Goal: Transaction & Acquisition: Purchase product/service

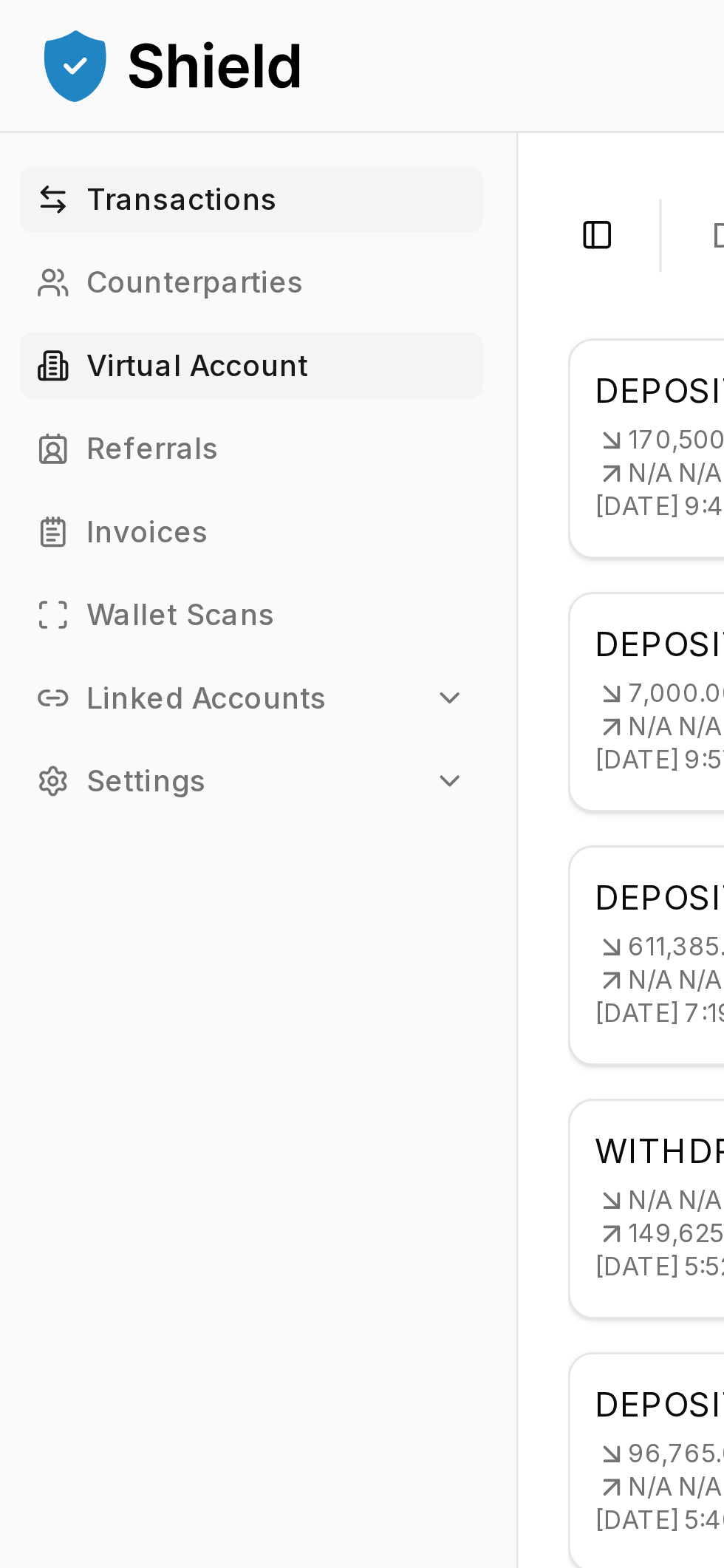
click at [91, 128] on p "Virtual Account" at bounding box center [75, 130] width 79 height 10
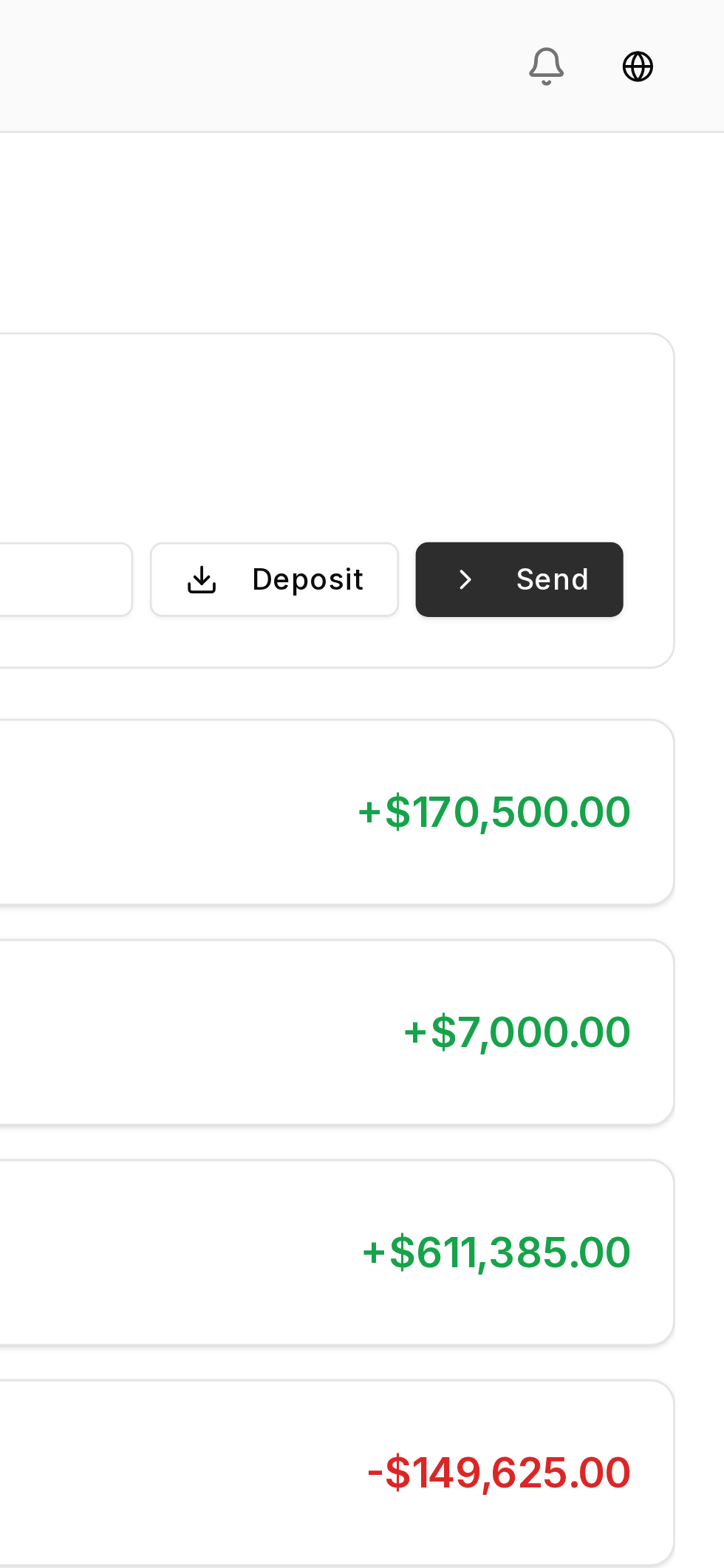
click at [671, 203] on button "Send" at bounding box center [651, 206] width 74 height 27
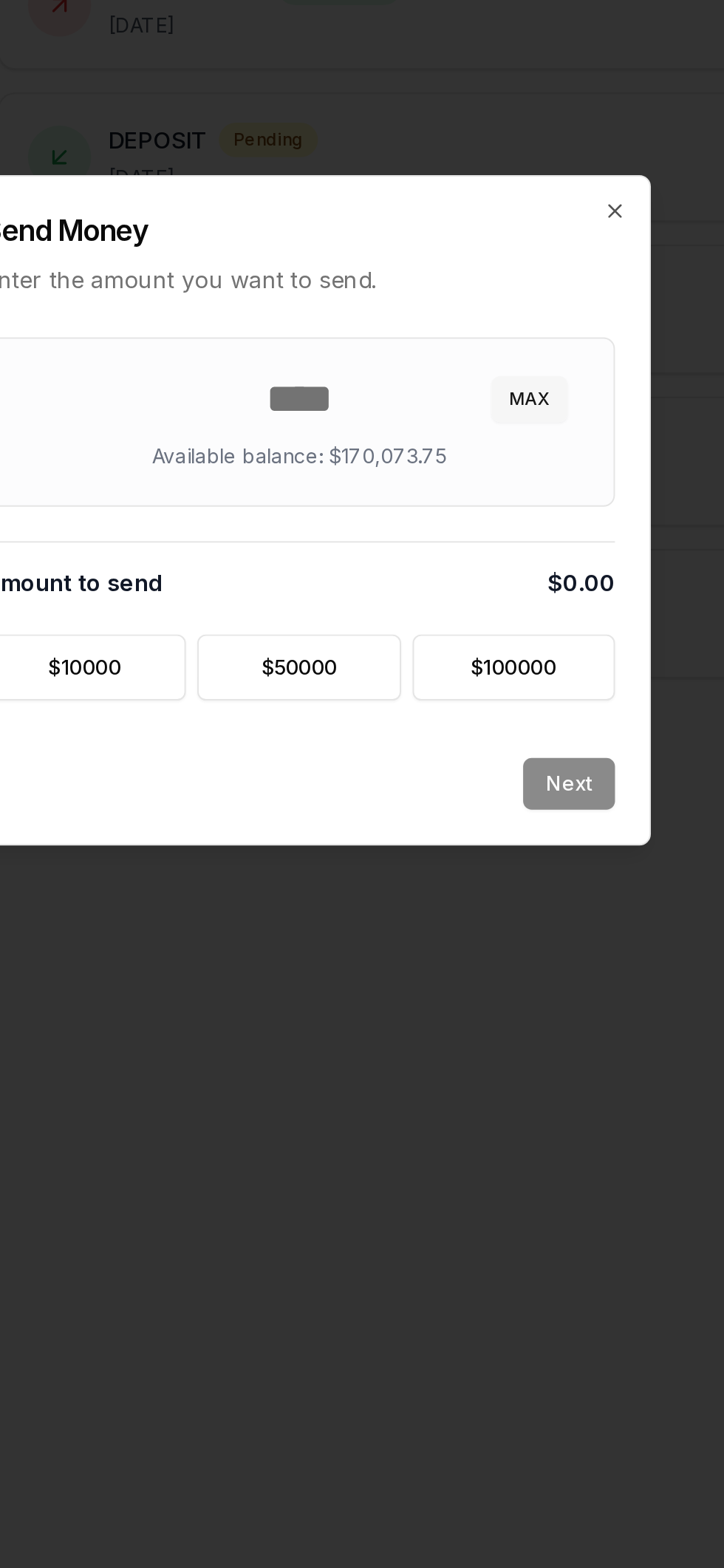
click at [475, 718] on button "MAX" at bounding box center [480, 727] width 40 height 24
type input "*********"
click at [505, 921] on button "Next" at bounding box center [501, 924] width 48 height 27
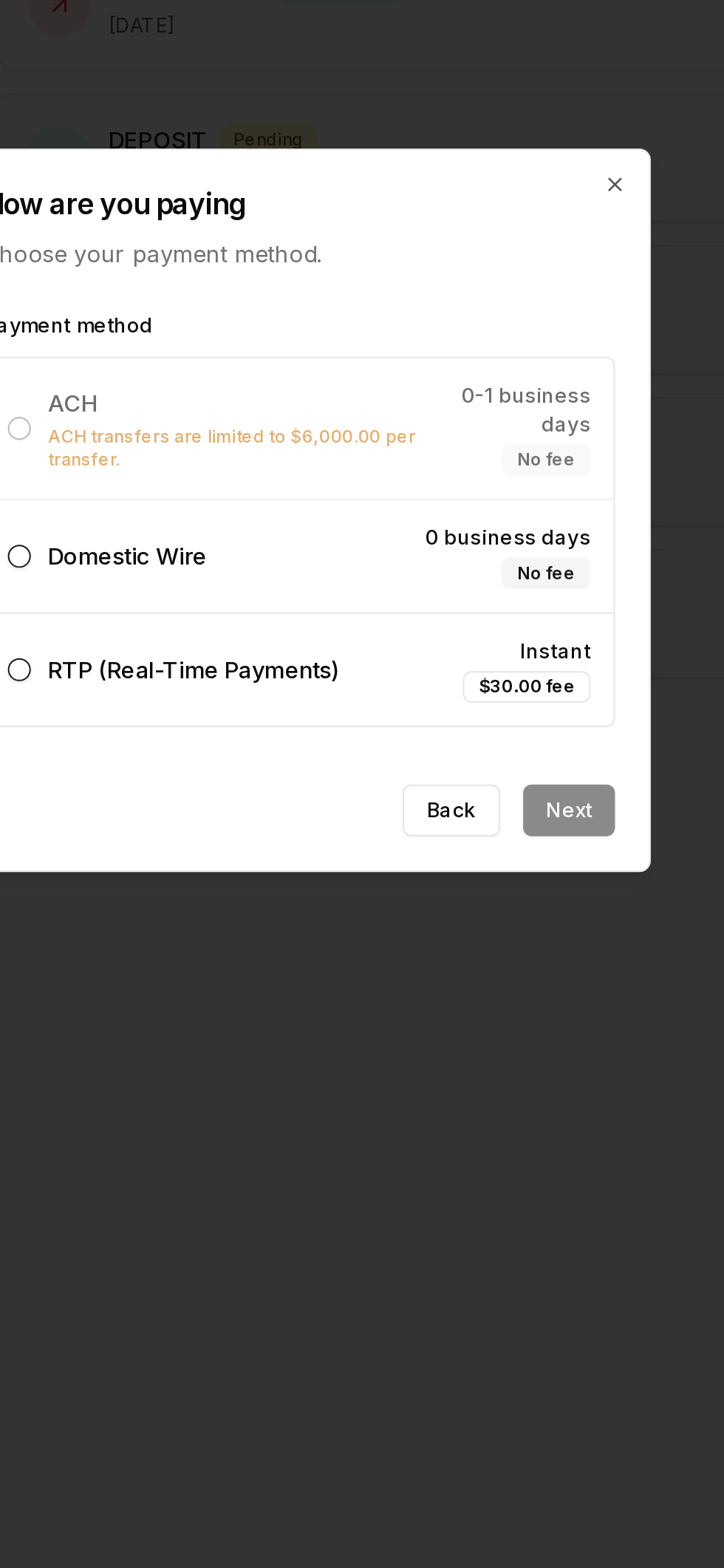
click at [381, 806] on label "Domestic Wire 0 business days No fee" at bounding box center [362, 807] width 324 height 57
click at [224, 806] on button "Domestic Wire 0 business days No fee" at bounding box center [218, 807] width 12 height 12
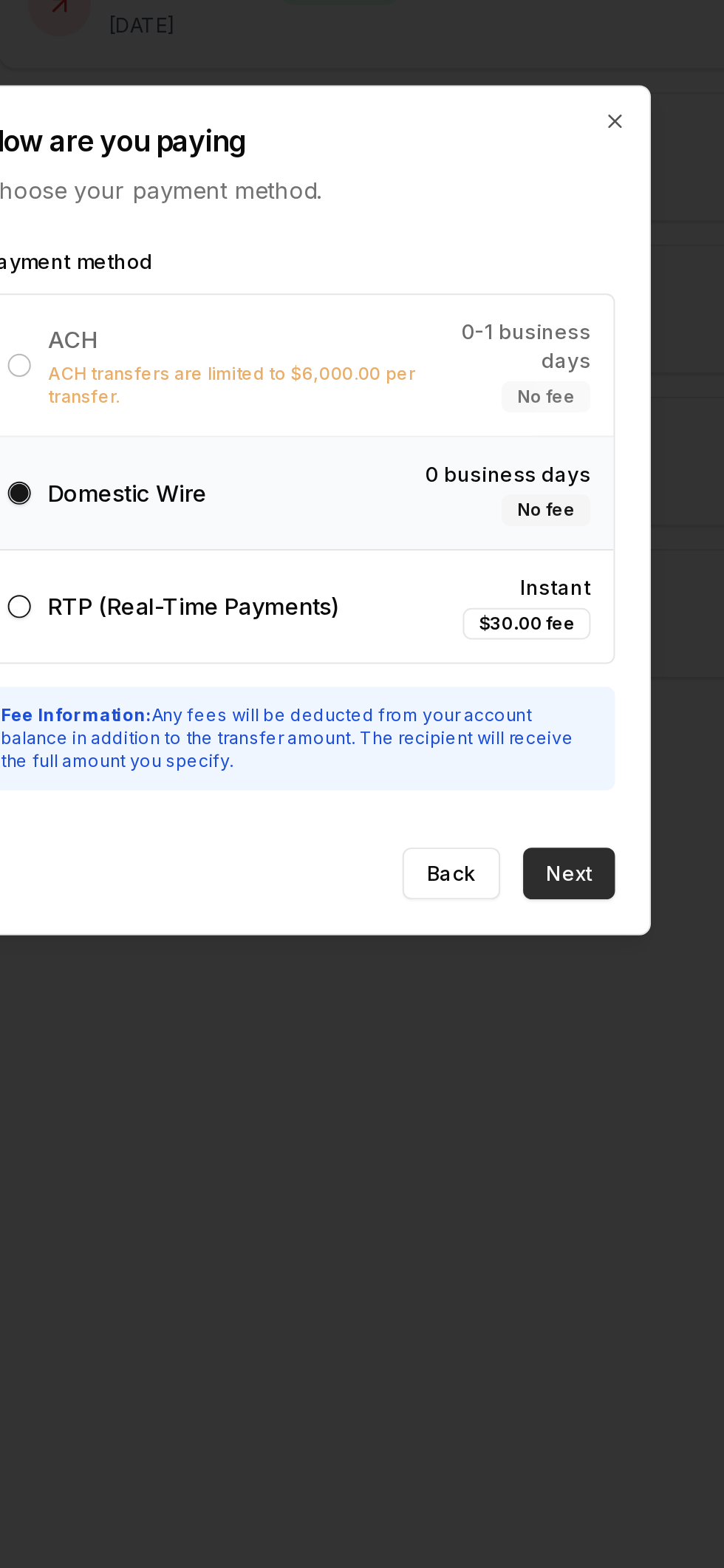
click at [504, 958] on button "Next" at bounding box center [501, 971] width 48 height 27
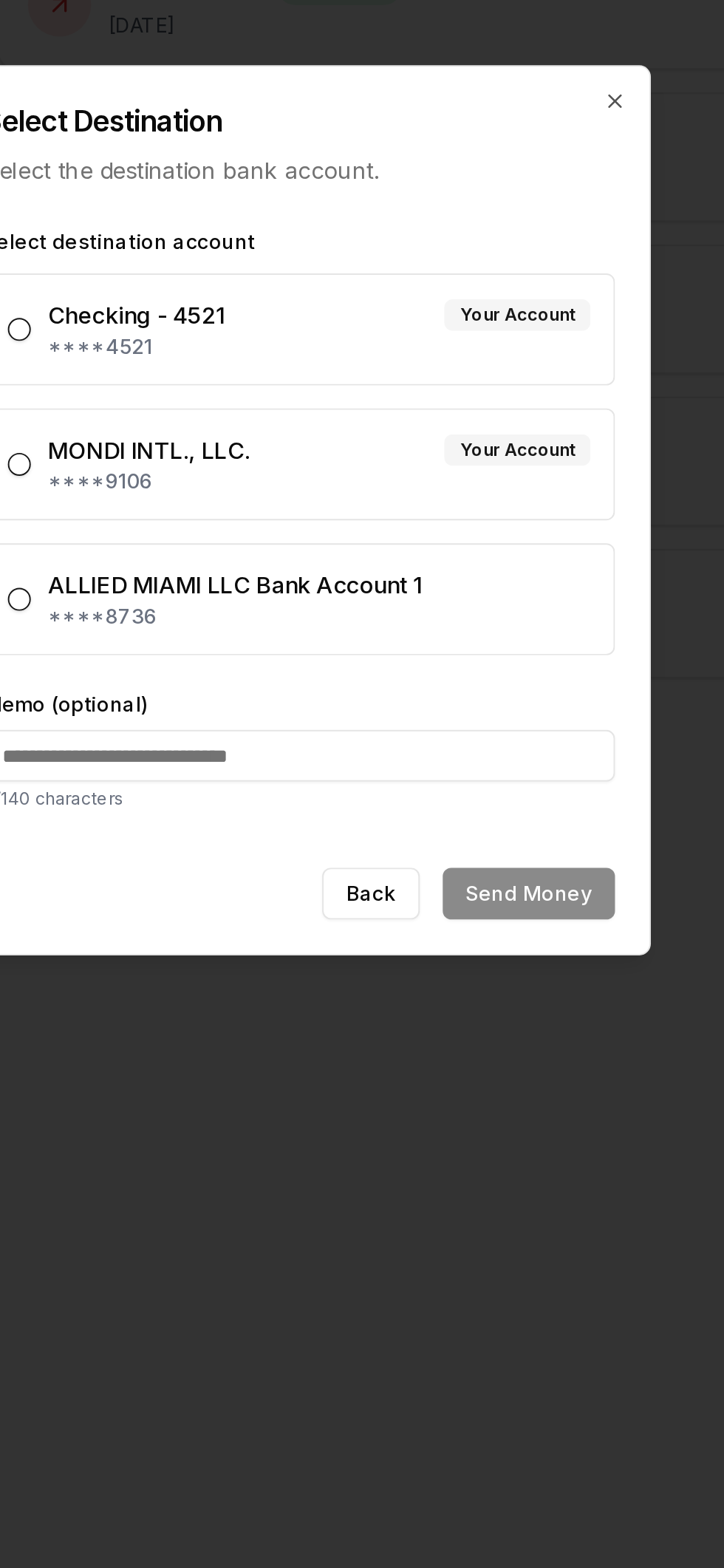
click at [414, 754] on div "MONDI INTL., LLC. Your Account" at bounding box center [372, 753] width 279 height 18
click at [224, 755] on button "MONDI INTL., LLC. Your Account ****9106" at bounding box center [218, 761] width 12 height 12
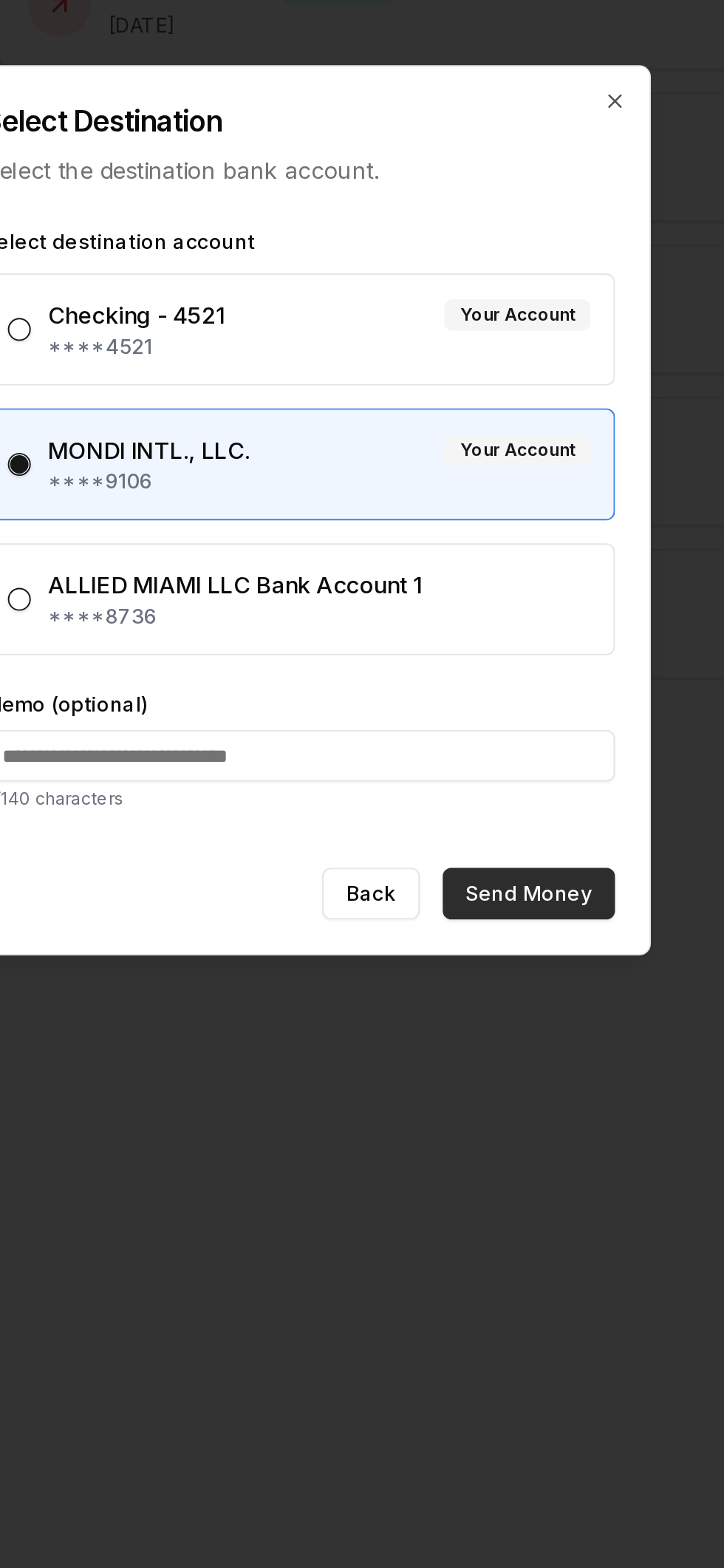
click at [497, 971] on button "Send Money" at bounding box center [480, 981] width 89 height 27
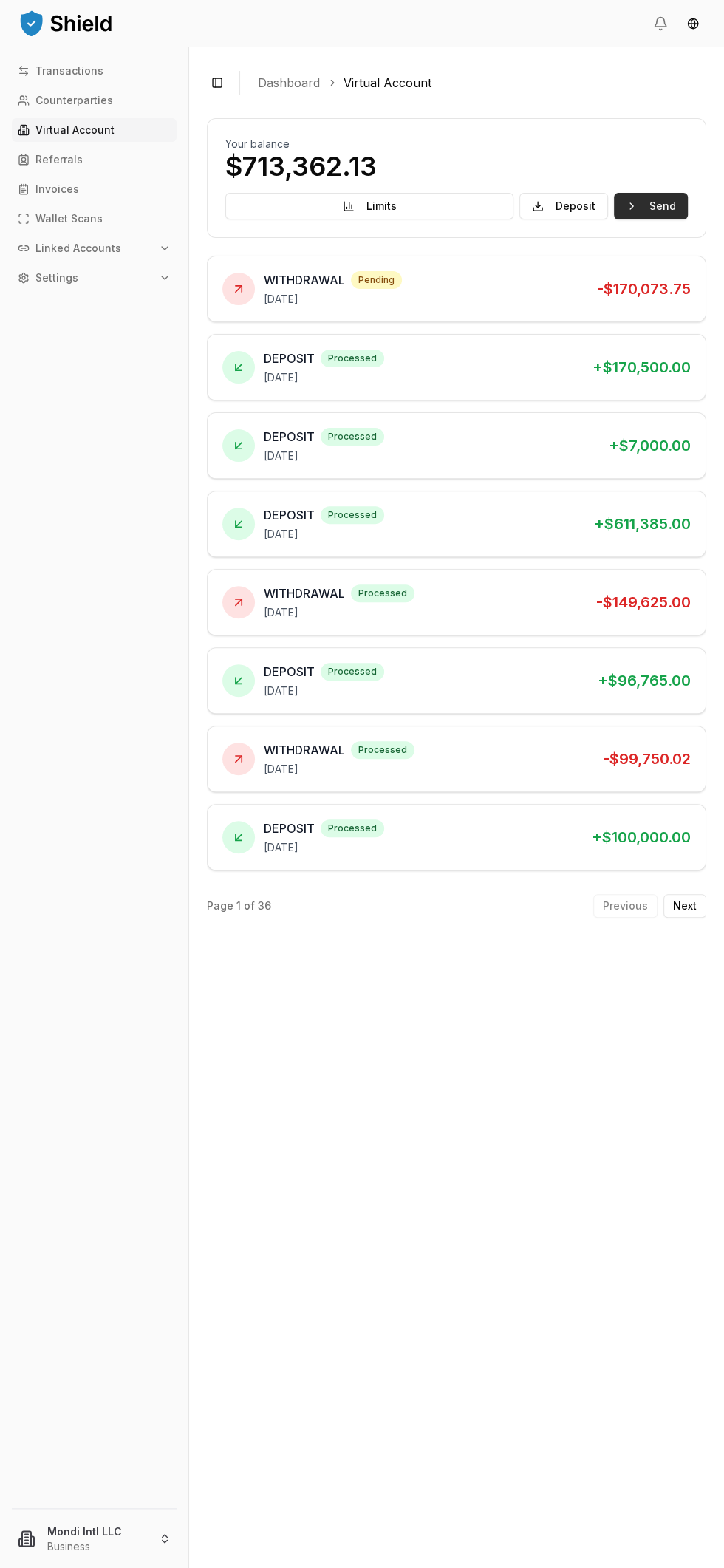
click at [671, 202] on button "Send" at bounding box center [651, 206] width 74 height 27
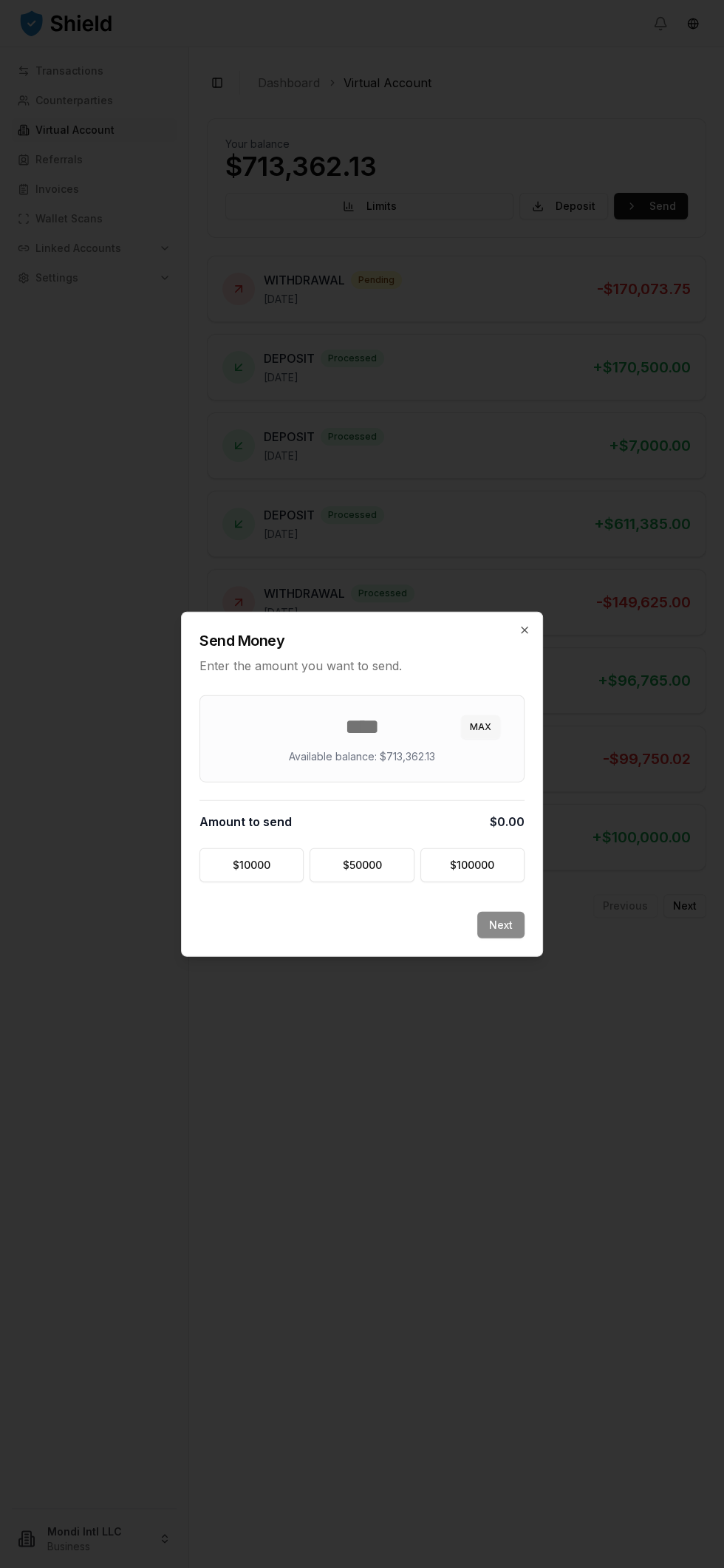
click at [493, 727] on button "MAX" at bounding box center [480, 727] width 40 height 24
type input "*********"
click at [523, 932] on button "Next" at bounding box center [501, 924] width 48 height 27
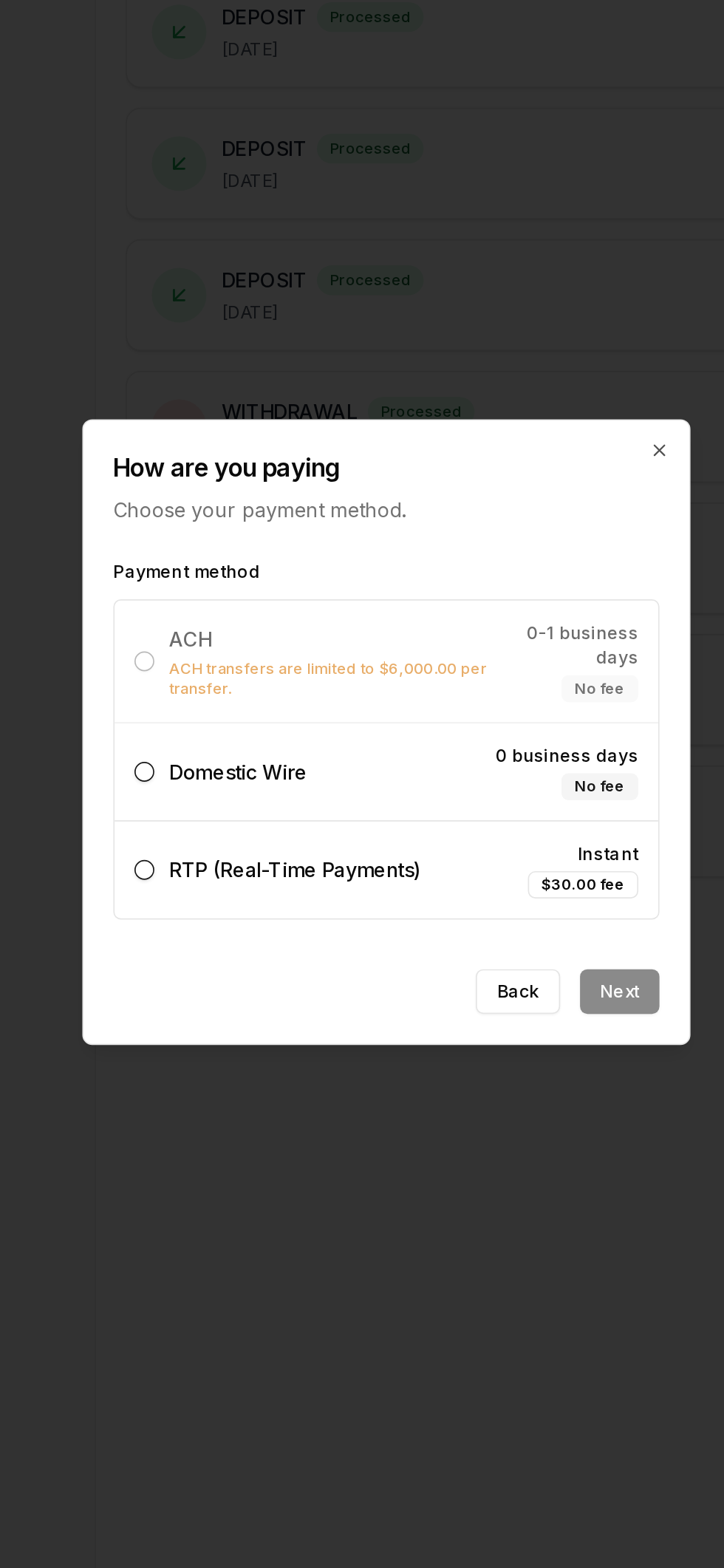
click at [423, 790] on label "Domestic Wire 0 business days No fee" at bounding box center [362, 807] width 324 height 57
click at [224, 801] on button "Domestic Wire 0 business days No fee" at bounding box center [218, 807] width 12 height 12
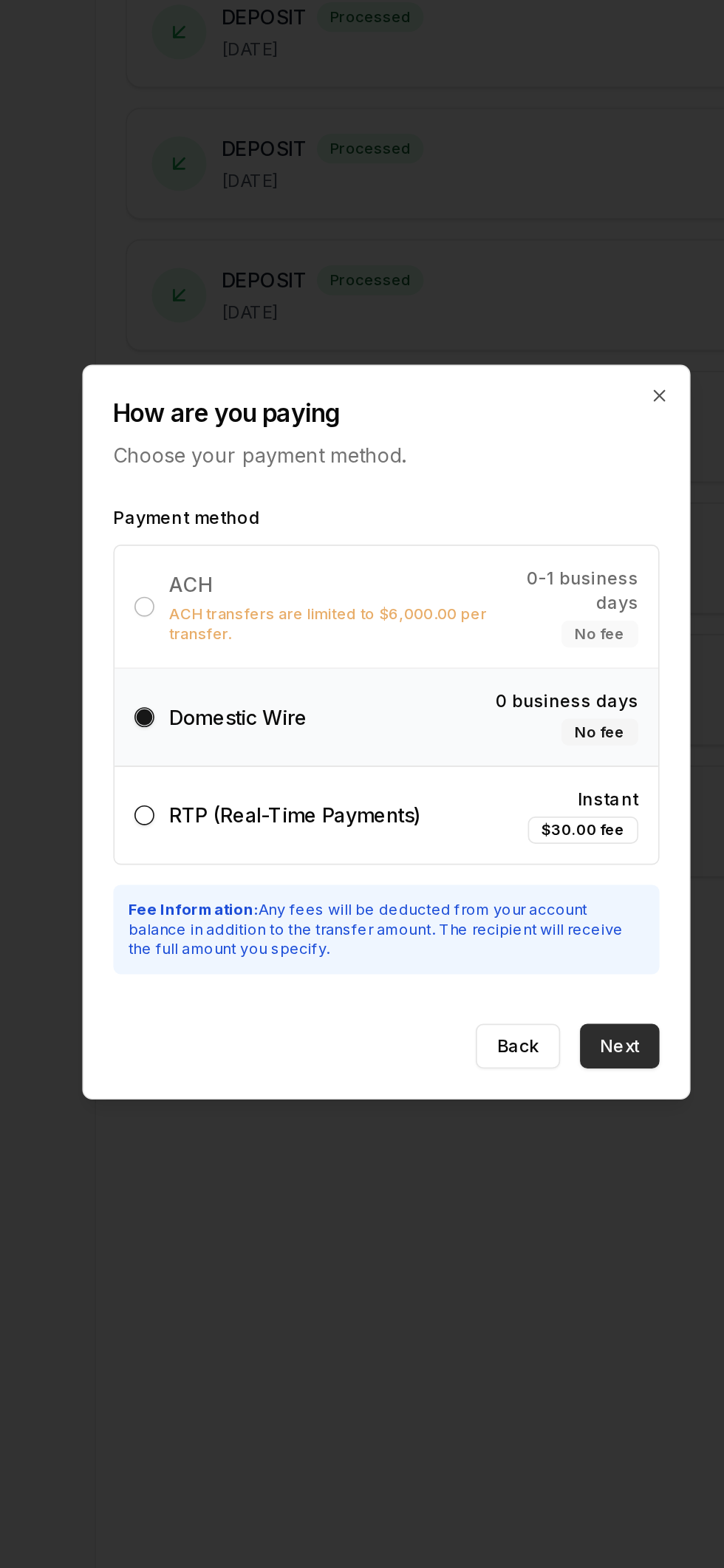
click at [513, 967] on button "Next" at bounding box center [501, 971] width 48 height 27
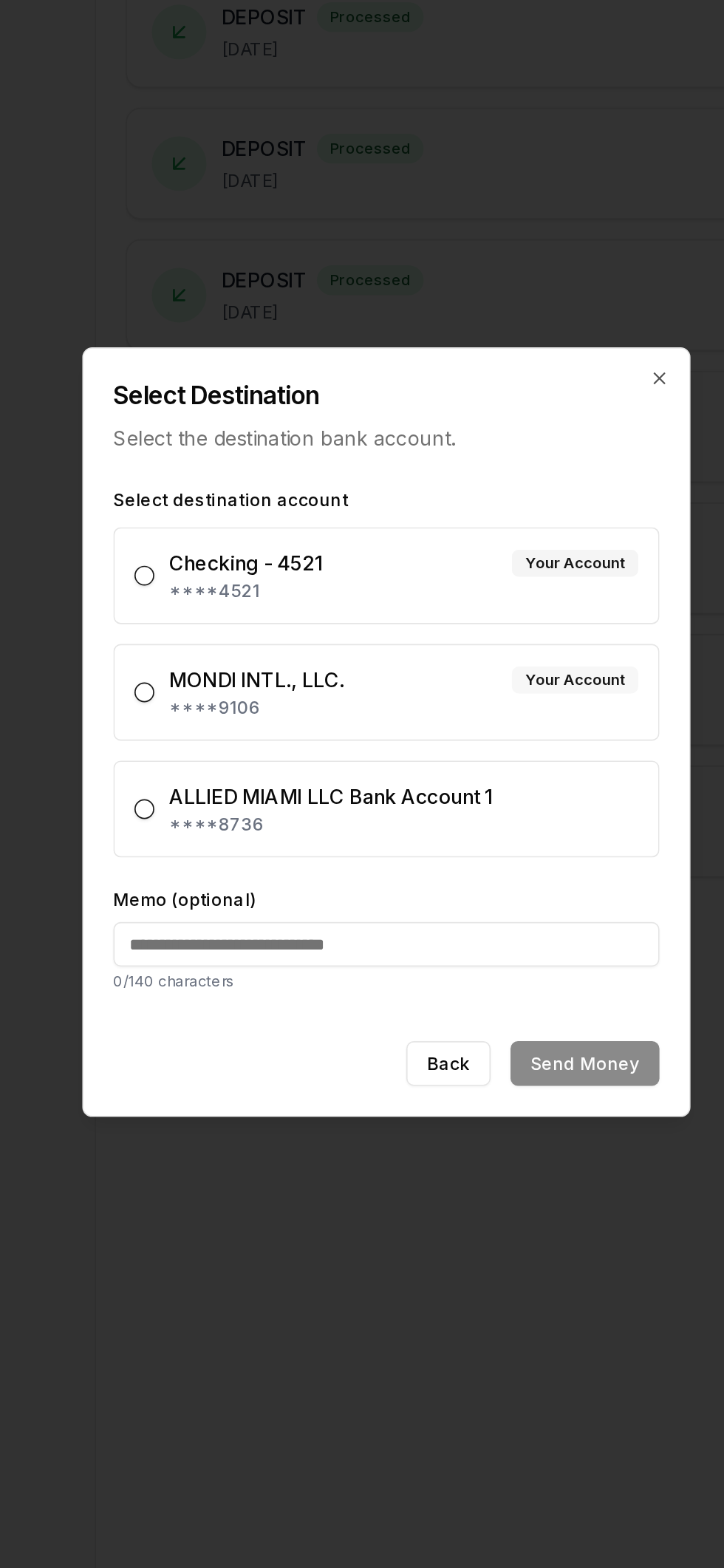
click at [439, 753] on div "Your Account" at bounding box center [474, 753] width 75 height 16
click at [224, 755] on button "MONDI INTL., LLC. Your Account ****9106" at bounding box center [218, 761] width 12 height 12
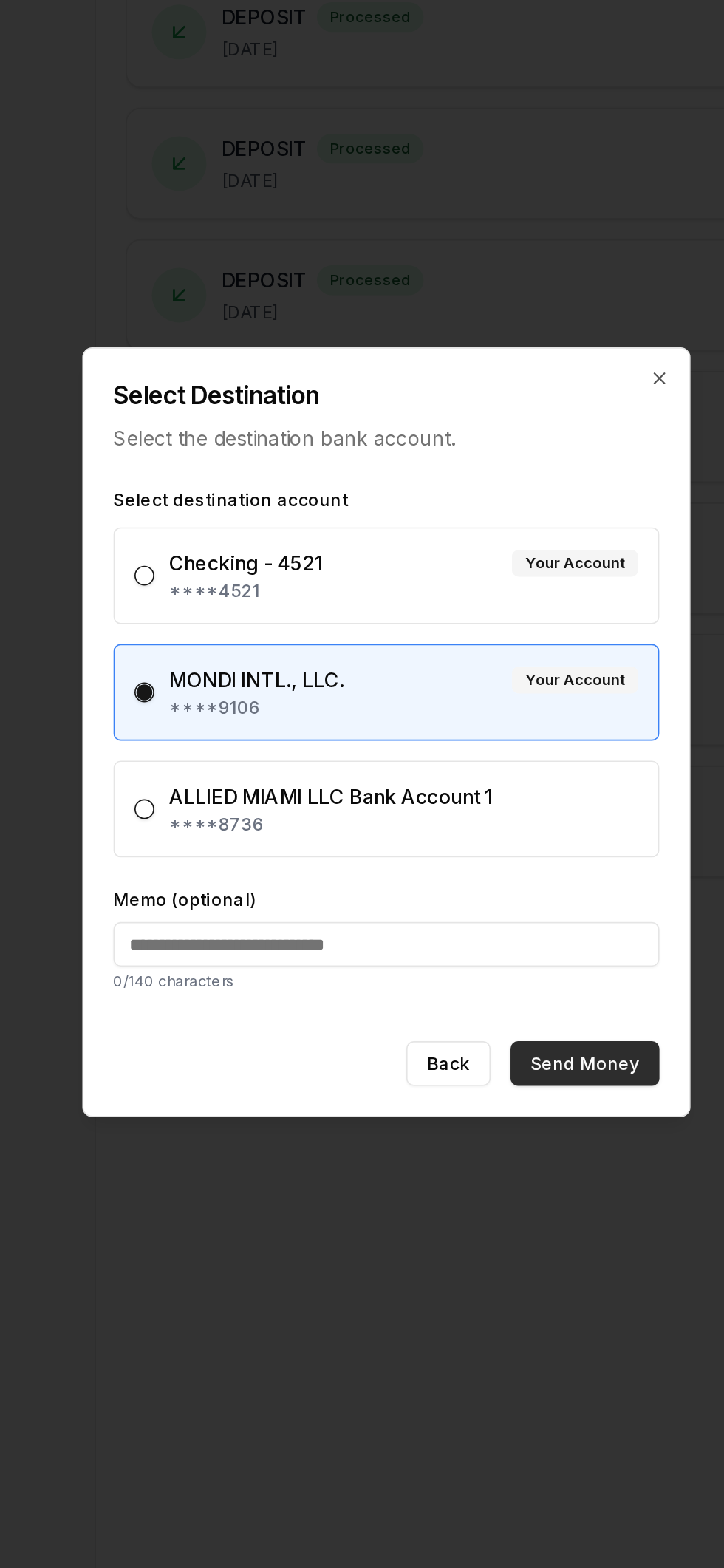
click at [505, 972] on button "Send Money" at bounding box center [480, 981] width 89 height 27
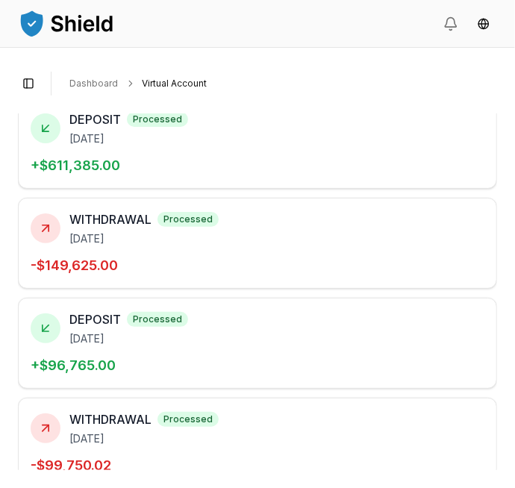
scroll to position [72, 0]
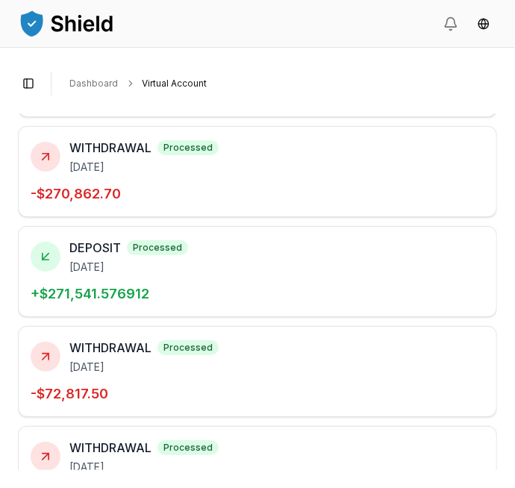
scroll to position [593, 0]
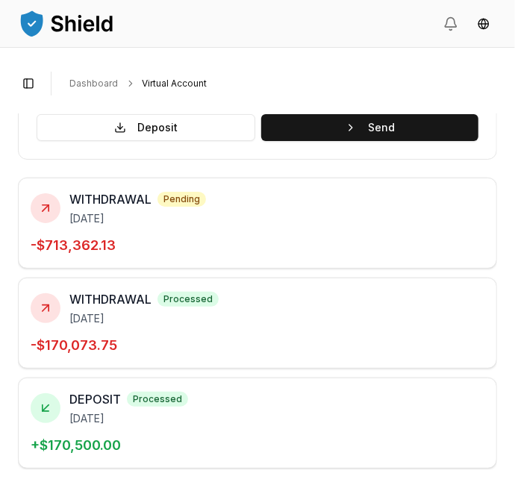
scroll to position [113, 0]
